Goal: Task Accomplishment & Management: Manage account settings

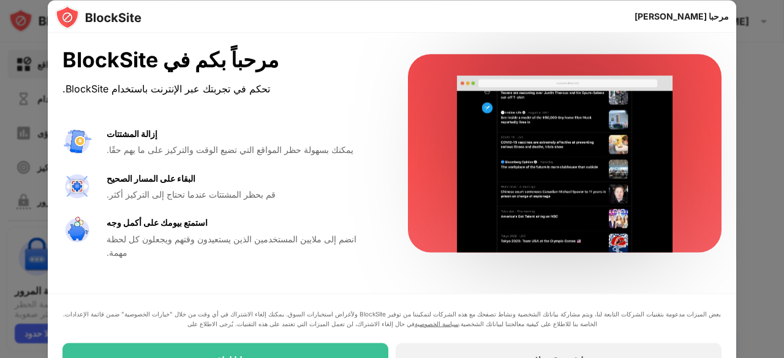
drag, startPoint x: 679, startPoint y: 231, endPoint x: 627, endPoint y: 302, distance: 88.1
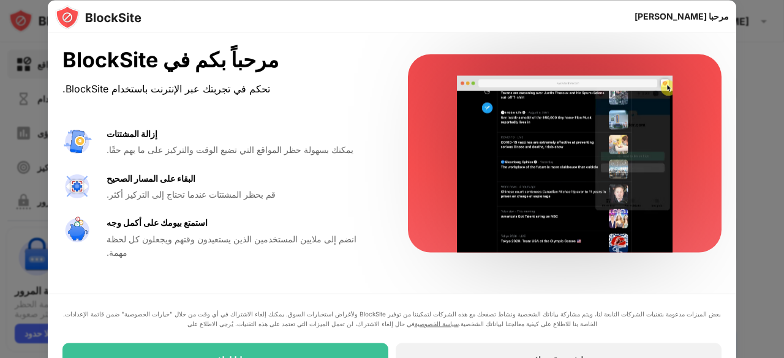
click at [627, 302] on div "مرحباً بكم في BlockSite تحكم في تجربتك عبر الإنترنت باستخدام BlockSite. إزالة ا…" at bounding box center [392, 212] width 689 height 359
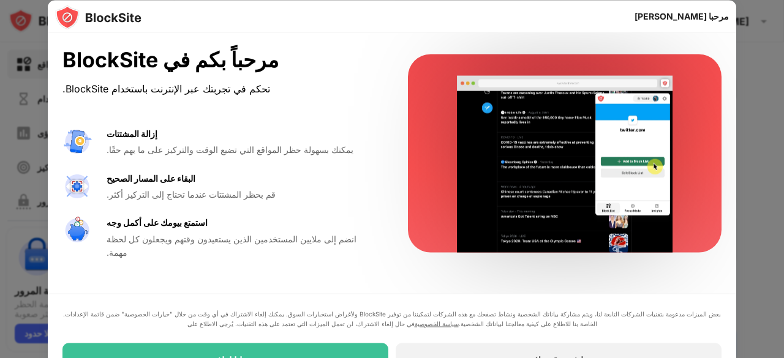
drag, startPoint x: 627, startPoint y: 302, endPoint x: 678, endPoint y: 175, distance: 137.2
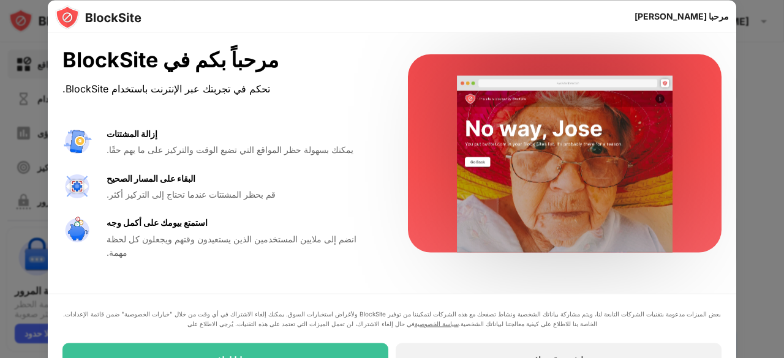
click at [678, 175] on div "مرحباً بكم في BlockSite تحكم في تجربتك عبر الإنترنت باستخدام BlockSite. إزالة ا…" at bounding box center [392, 212] width 689 height 359
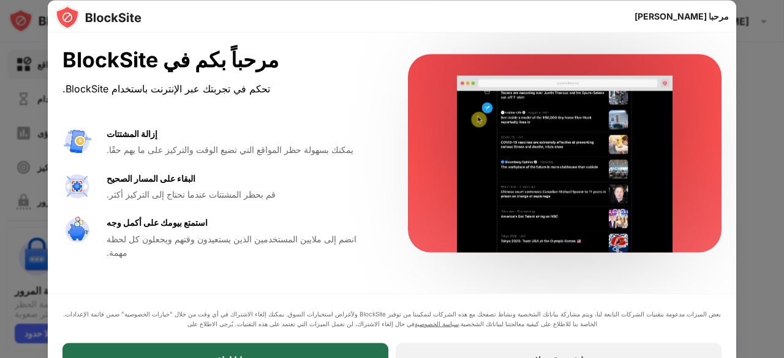
click at [371, 345] on div "انا اوافق" at bounding box center [226, 360] width 326 height 34
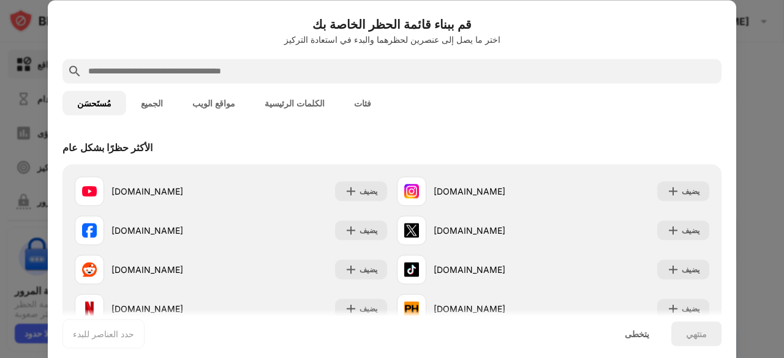
click at [140, 110] on button "الجميع" at bounding box center [151, 103] width 51 height 25
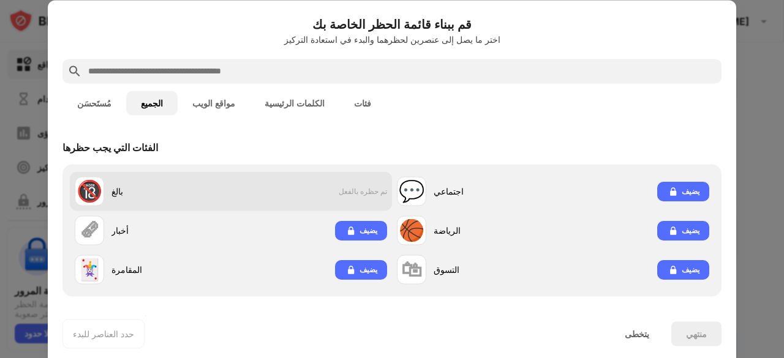
click at [259, 191] on div "🔞 بالغ تم حظره بالفعل" at bounding box center [231, 191] width 322 height 39
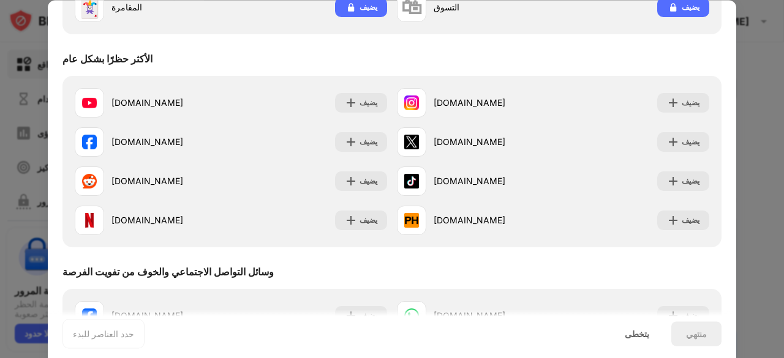
scroll to position [263, 0]
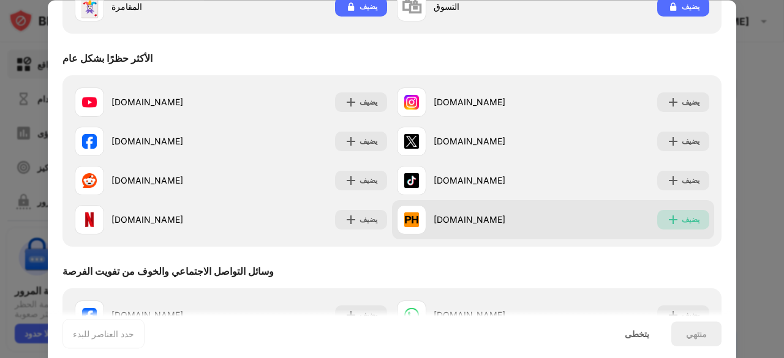
click at [682, 219] on font "يضيف" at bounding box center [691, 219] width 18 height 9
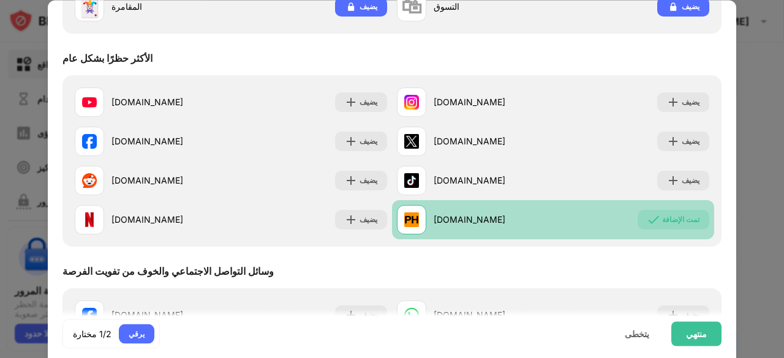
scroll to position [262, 0]
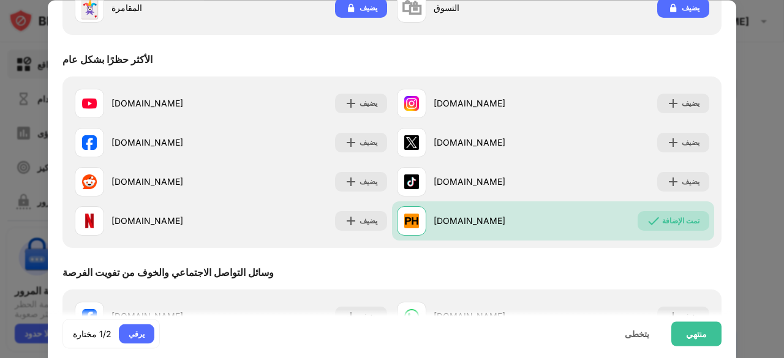
drag, startPoint x: 520, startPoint y: 218, endPoint x: 447, endPoint y: 259, distance: 83.9
click at [447, 259] on div "وسائل التواصل الاجتماعي والخوف من تفويت الفرصة" at bounding box center [392, 273] width 659 height 34
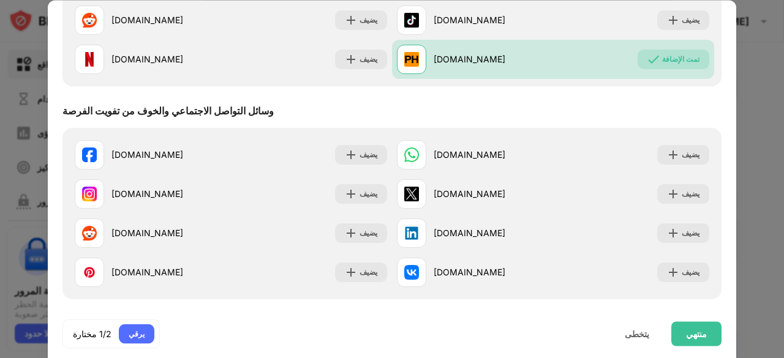
scroll to position [430, 0]
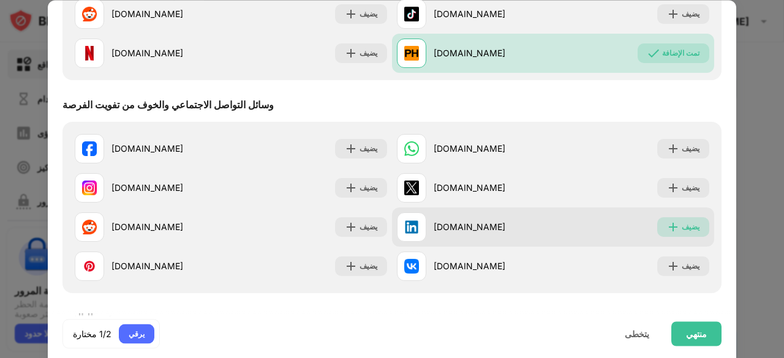
click at [669, 229] on div "يضيف" at bounding box center [683, 228] width 52 height 20
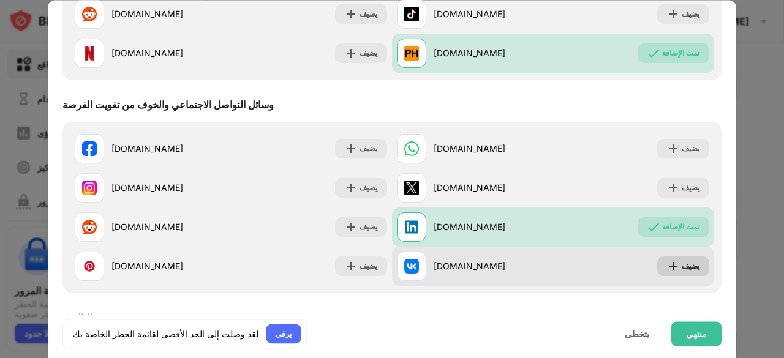
click at [682, 263] on font "يضيف" at bounding box center [691, 266] width 18 height 9
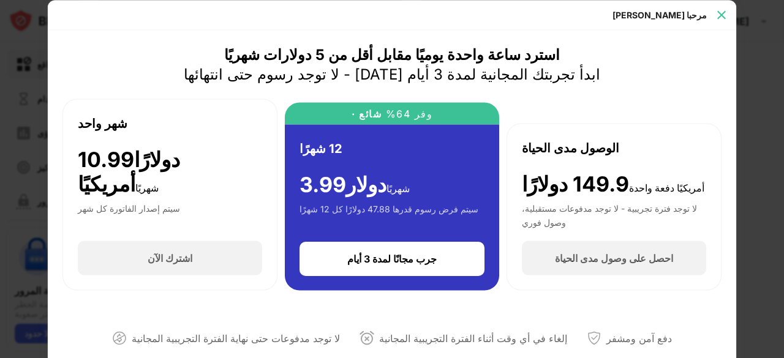
click at [727, 12] on img at bounding box center [722, 15] width 12 height 12
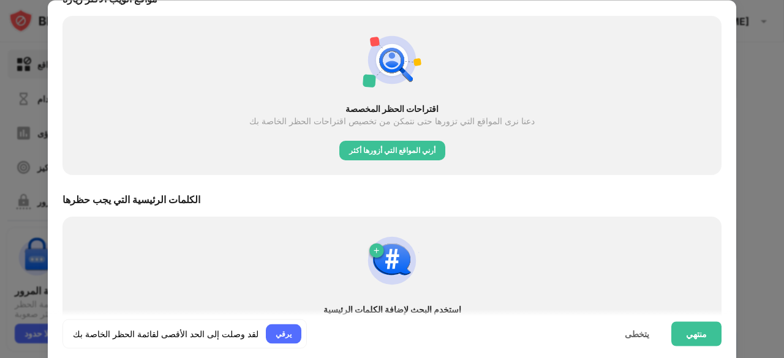
scroll to position [2071, 0]
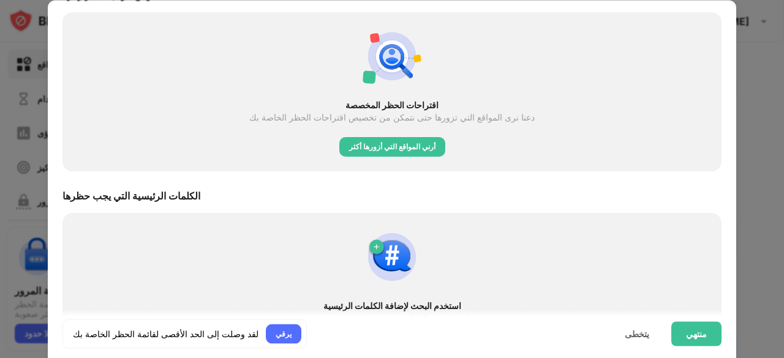
click at [397, 262] on img at bounding box center [392, 257] width 59 height 59
click at [678, 332] on div "منتهي" at bounding box center [697, 334] width 50 height 25
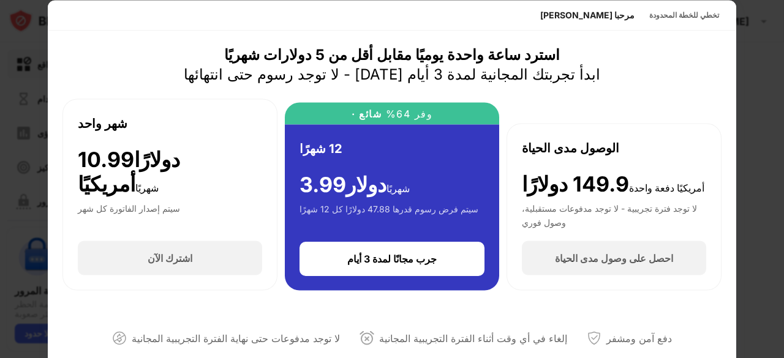
click at [761, 94] on div at bounding box center [392, 179] width 784 height 358
drag, startPoint x: 761, startPoint y: 94, endPoint x: 449, endPoint y: 306, distance: 377.6
click at [449, 358] on div "مرحبا [PERSON_NAME] تخطي للخطة المحدودة استرد ساعة واحدة يوميًا مقابل أقل من 5 …" at bounding box center [392, 358] width 784 height 0
click at [768, 204] on div at bounding box center [392, 179] width 784 height 358
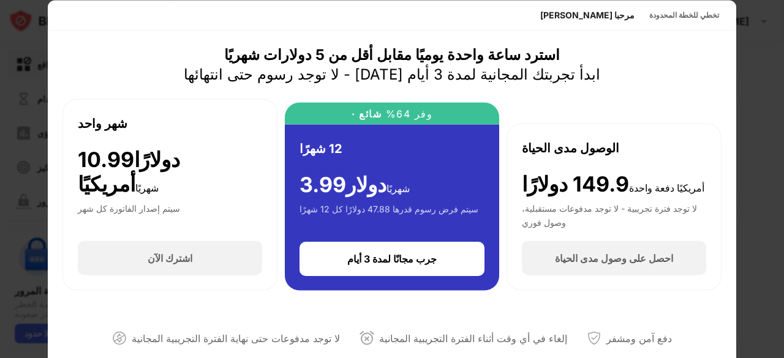
drag, startPoint x: 768, startPoint y: 204, endPoint x: 627, endPoint y: 262, distance: 152.5
click at [627, 358] on div "مرحبا [PERSON_NAME] تخطي للخطة المحدودة استرد ساعة واحدة يوميًا مقابل أقل من 5 …" at bounding box center [392, 358] width 784 height 0
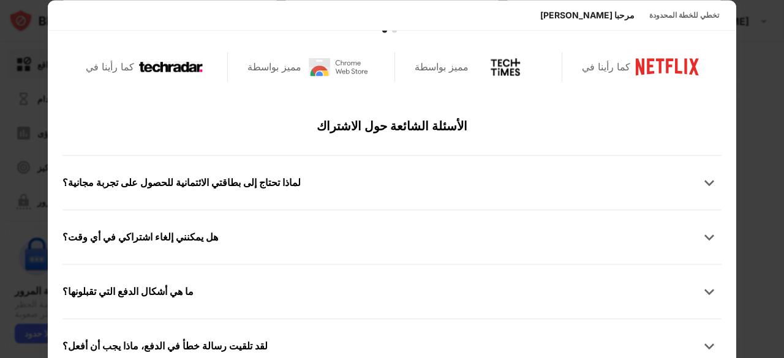
scroll to position [601, 0]
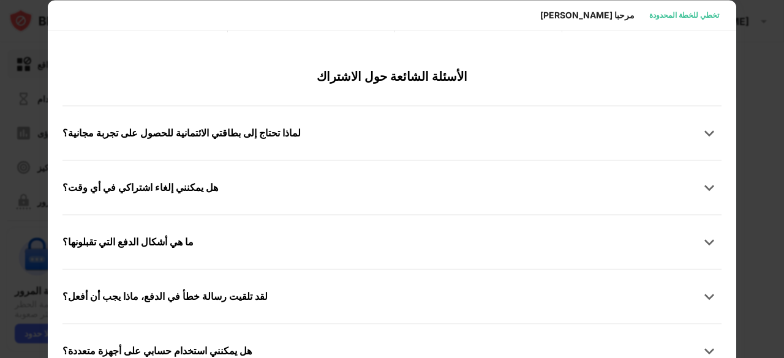
click at [678, 12] on font "تخطي للخطة المحدودة" at bounding box center [685, 14] width 70 height 9
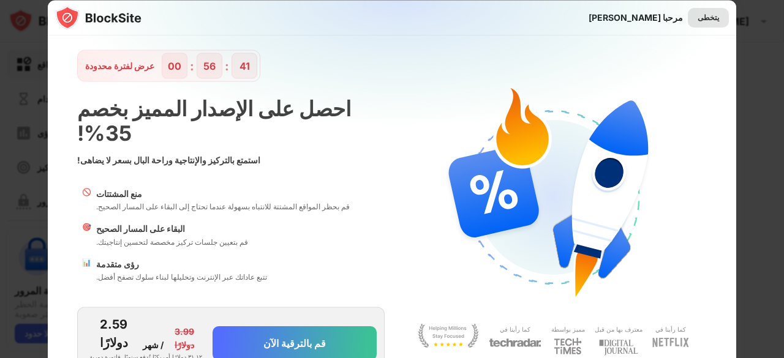
click at [698, 17] on font "يتخطى" at bounding box center [708, 16] width 21 height 9
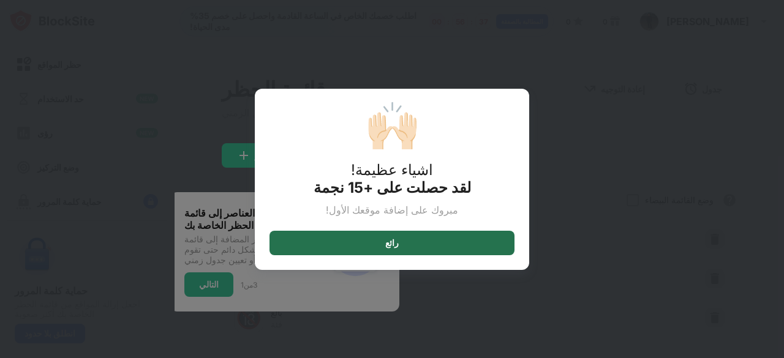
click at [383, 243] on div "رائع" at bounding box center [392, 243] width 245 height 25
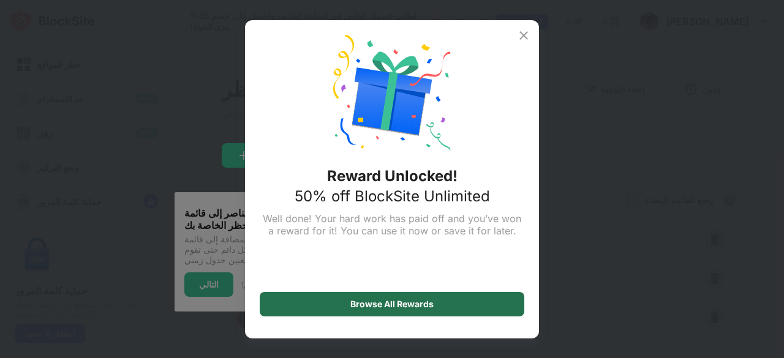
click at [313, 299] on div "Browse All Rewards" at bounding box center [392, 304] width 265 height 25
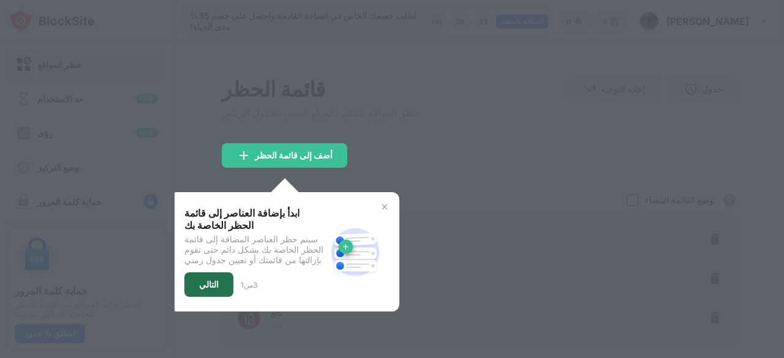
click at [205, 297] on div "التالي" at bounding box center [208, 285] width 49 height 25
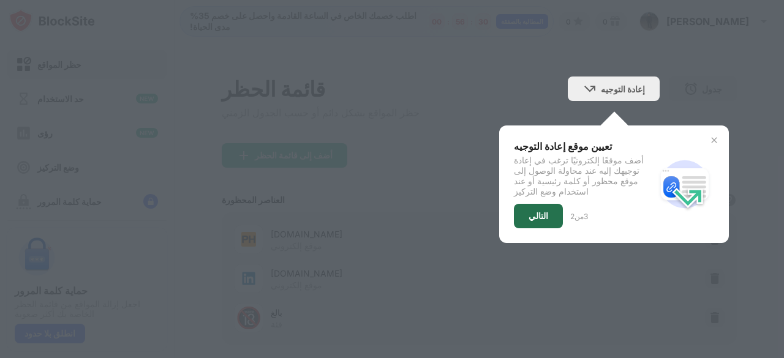
click at [517, 220] on div "التالي" at bounding box center [538, 216] width 49 height 25
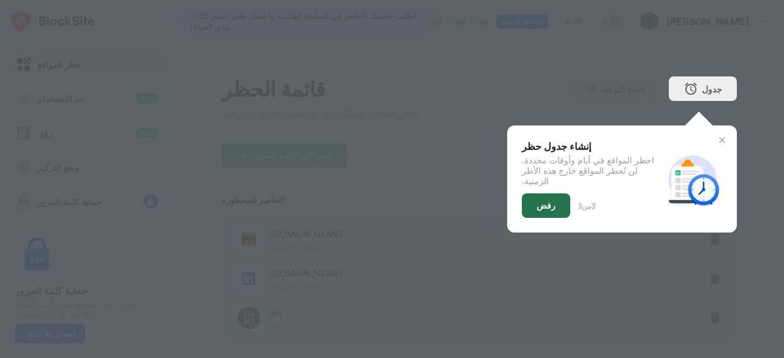
click at [556, 197] on div "رفض" at bounding box center [546, 206] width 48 height 25
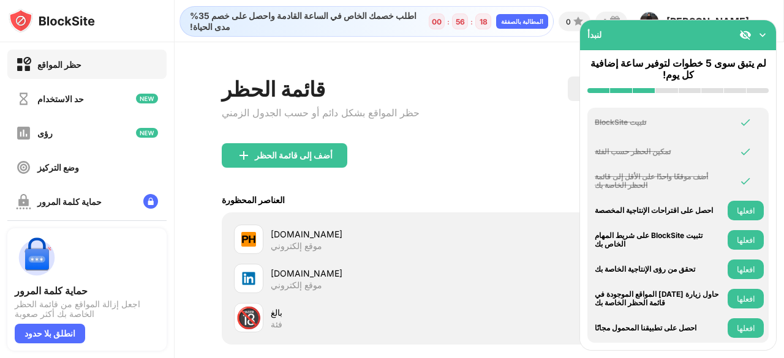
click at [544, 192] on div "العناصر المحظورة وضع القائمة البيضاء احظر جميع المواقع الإلكترونية باستثناء تلك…" at bounding box center [479, 200] width 515 height 25
click at [759, 32] on img at bounding box center [763, 35] width 12 height 12
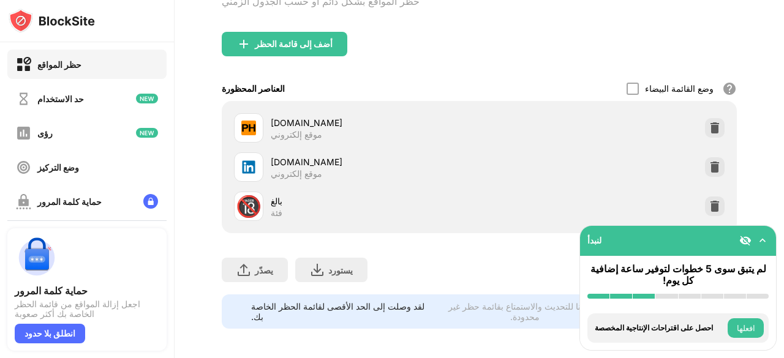
scroll to position [130, 0]
